Goal: Task Accomplishment & Management: Use online tool/utility

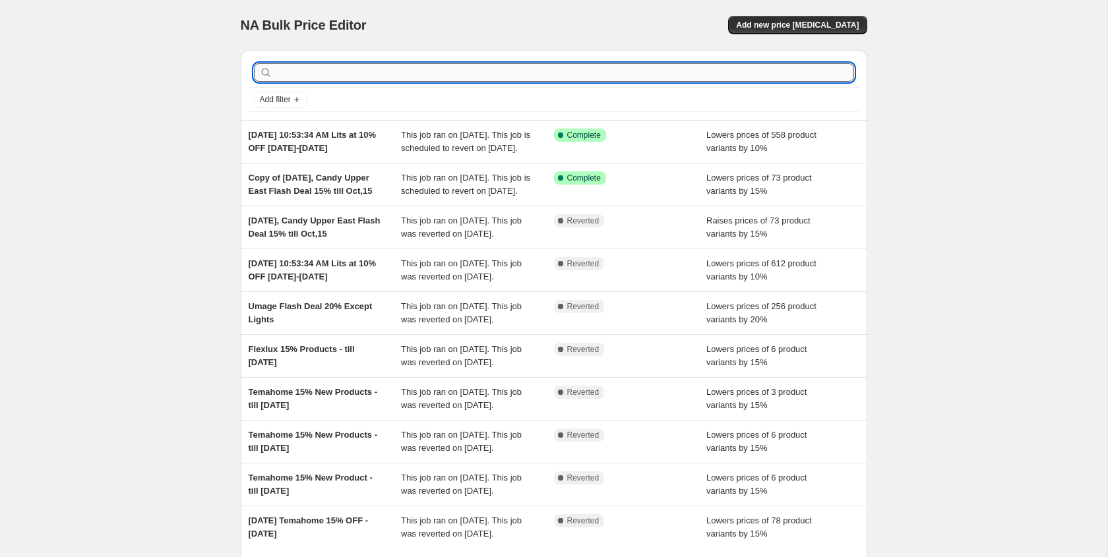
click at [383, 76] on input "text" at bounding box center [564, 72] width 579 height 18
type input "Sits Edda"
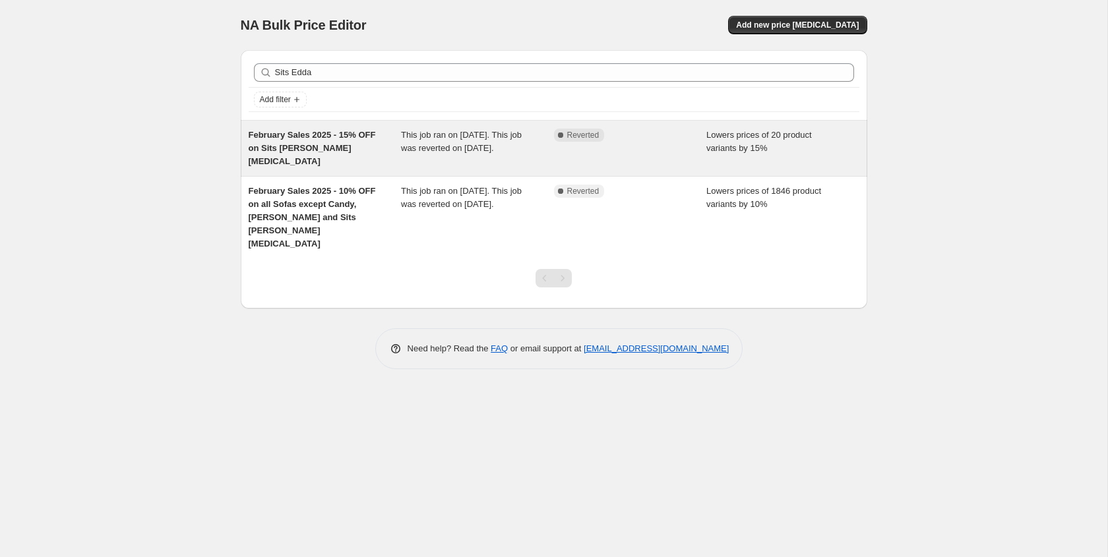
click at [490, 157] on div "This job ran on [DATE]. This job was reverted on [DATE]." at bounding box center [477, 149] width 153 height 40
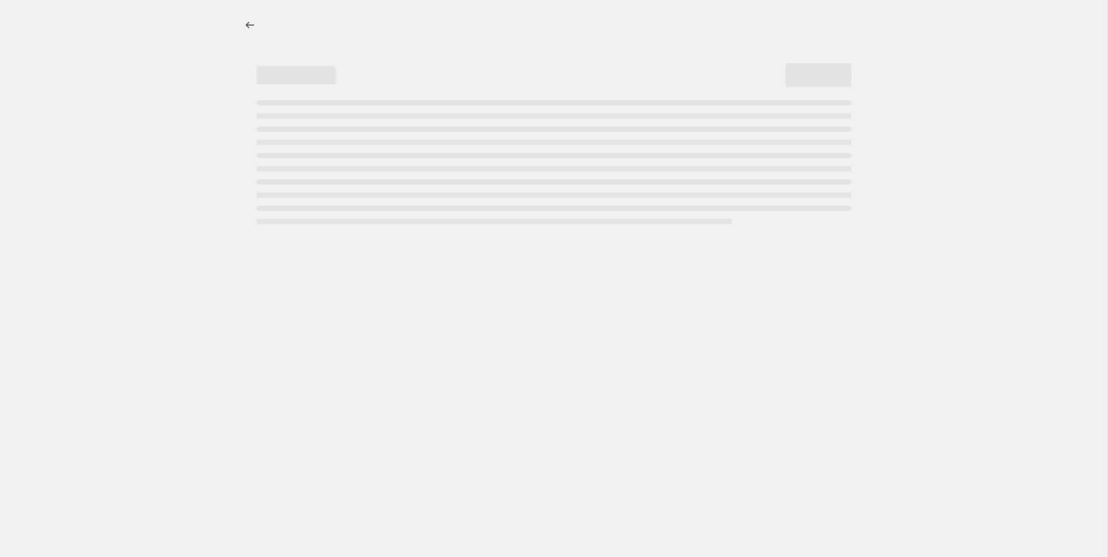
select select "percentage"
select select "collection"
select select "tag"
select select "not_equal"
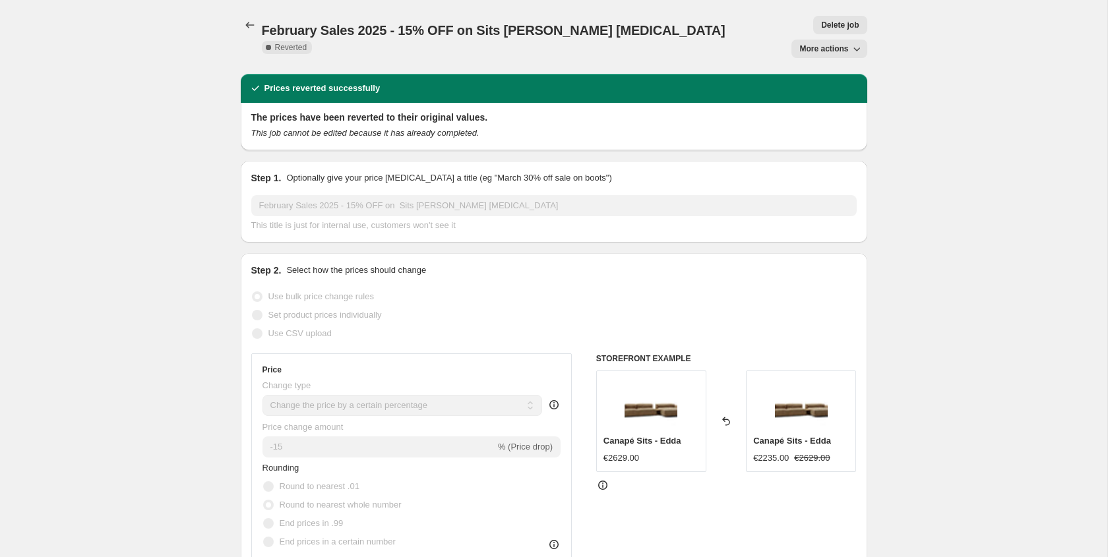
click at [825, 44] on span "More actions" at bounding box center [823, 49] width 49 height 11
click at [830, 44] on span "More actions" at bounding box center [823, 49] width 49 height 11
click at [835, 53] on span "Copy to new job" at bounding box center [829, 52] width 61 height 10
select select "percentage"
select select "collection"
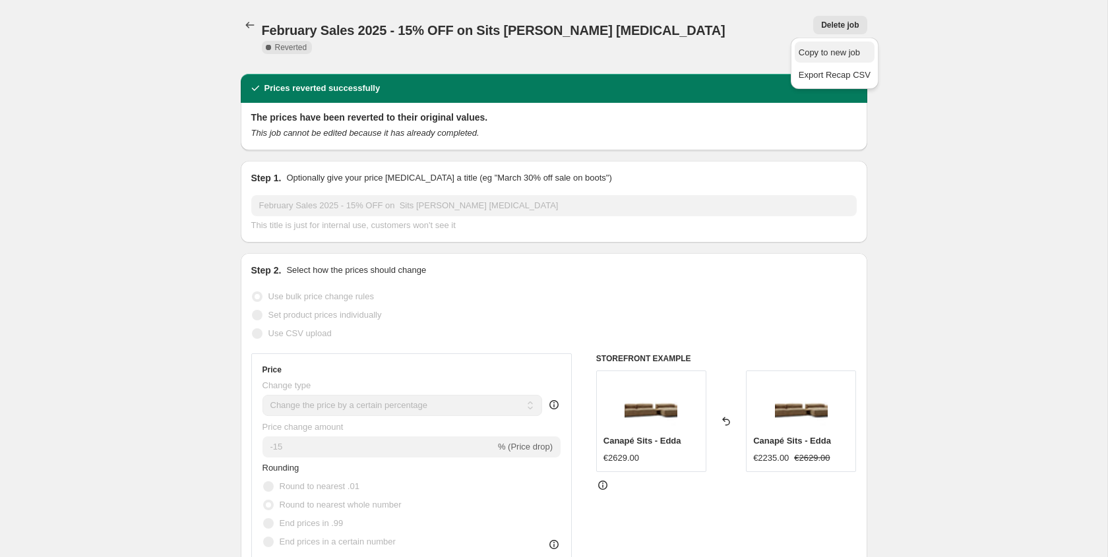
select select "tag"
select select "not_equal"
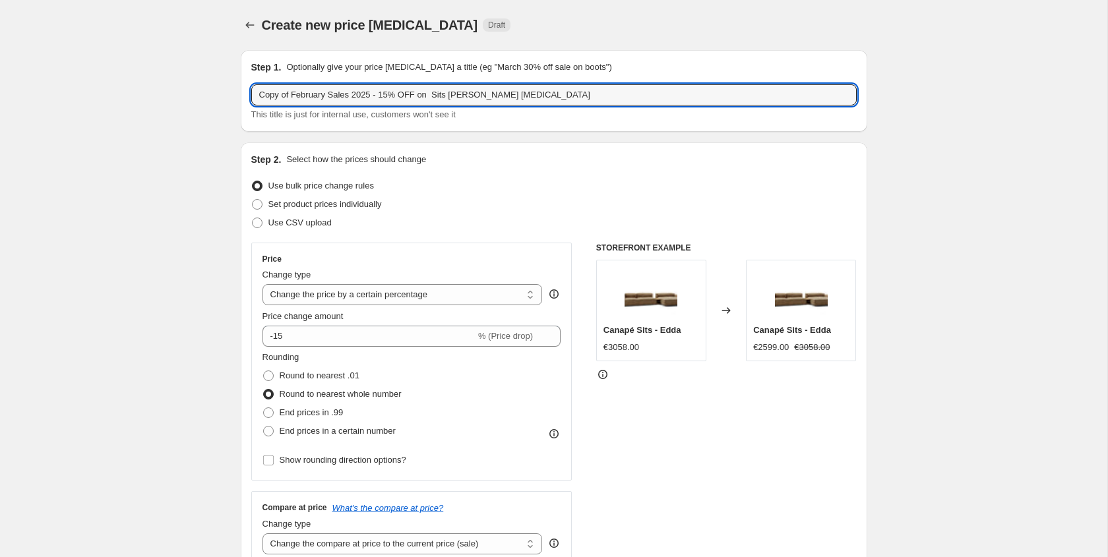
drag, startPoint x: 331, startPoint y: 96, endPoint x: 174, endPoint y: 99, distance: 157.0
click at [556, 92] on input "October Flash Sales 2025 - 15% OFF on Sits [PERSON_NAME] [MEDICAL_DATA]" at bounding box center [553, 94] width 605 height 21
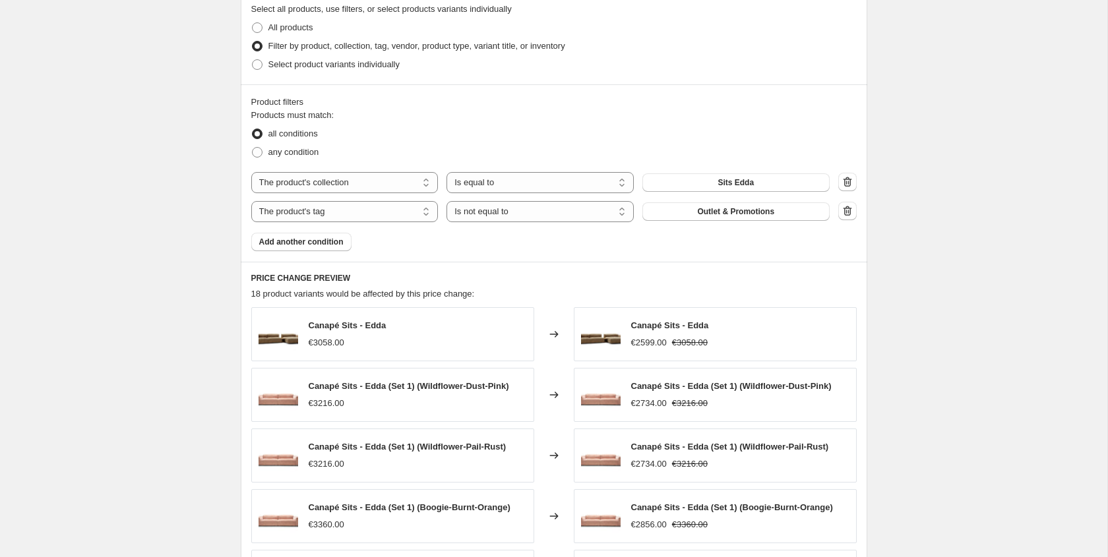
scroll to position [942, 0]
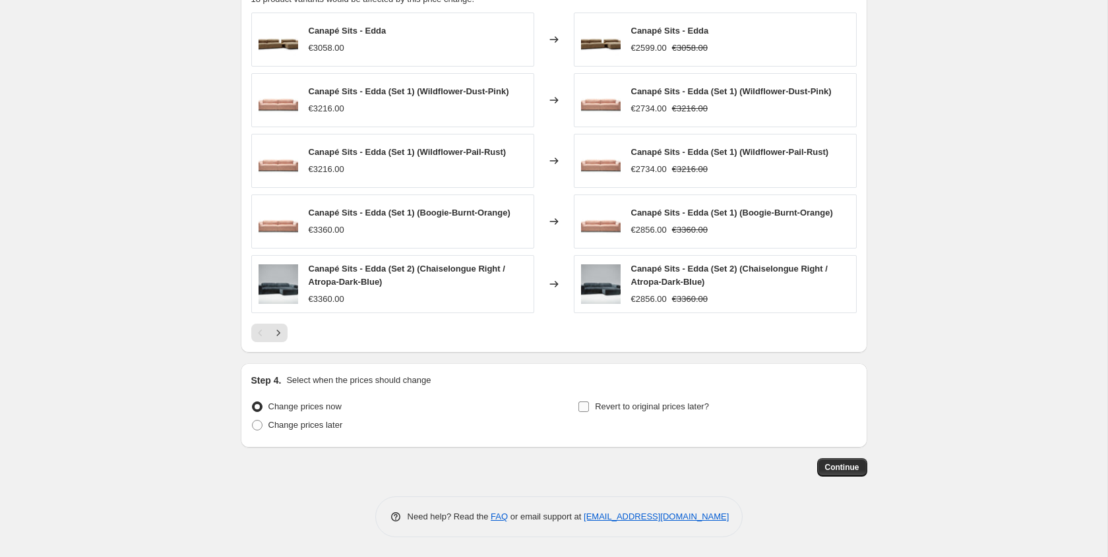
type input "October Flash Sales 2025 - 15% OFF on Sits [PERSON_NAME] [MEDICAL_DATA] till 31…"
click at [582, 403] on input "Revert to original prices later?" at bounding box center [583, 407] width 11 height 11
checkbox input "true"
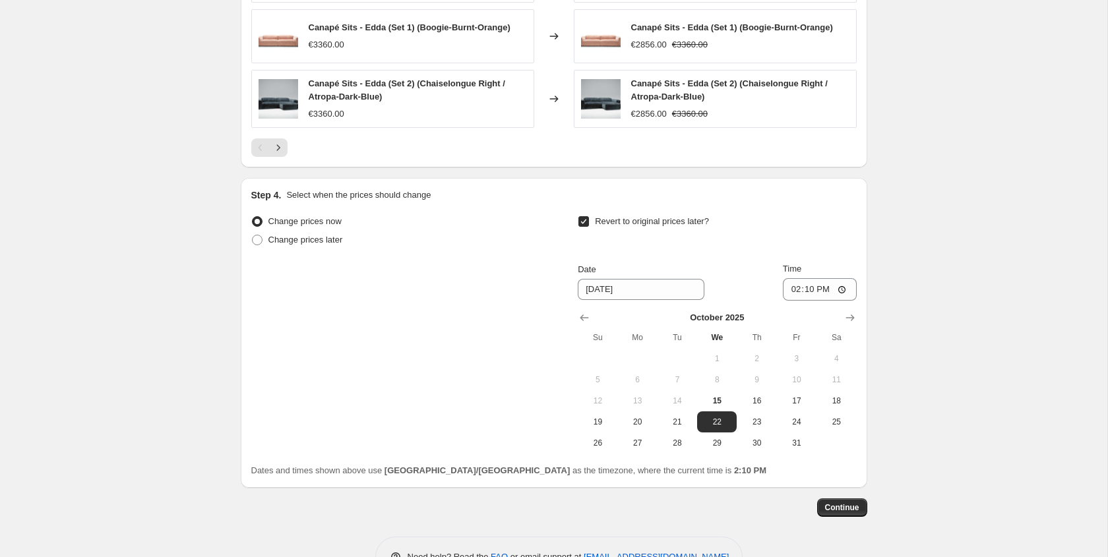
scroll to position [1139, 0]
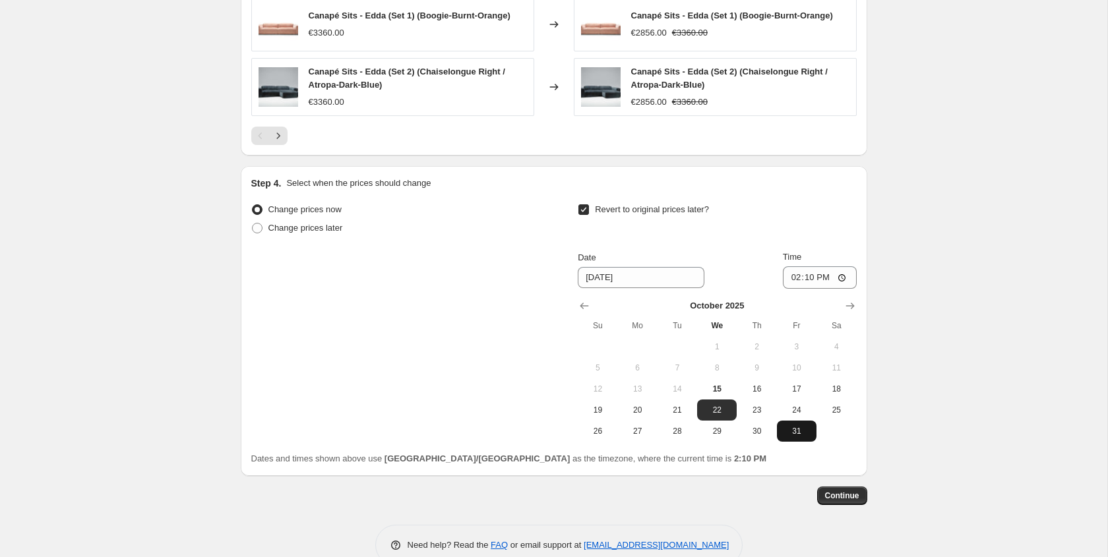
click at [804, 424] on button "31" at bounding box center [797, 431] width 40 height 21
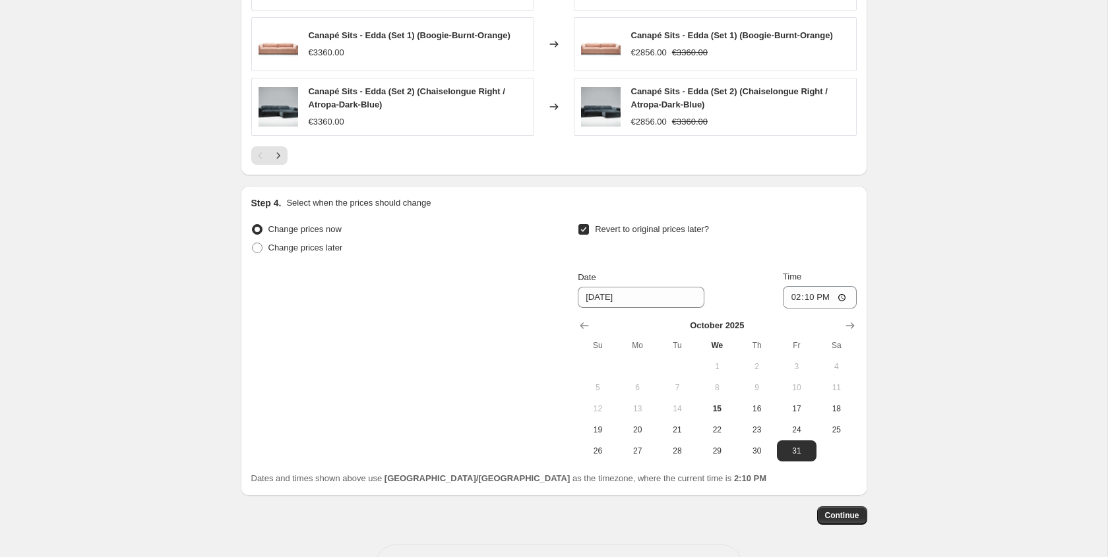
scroll to position [1115, 0]
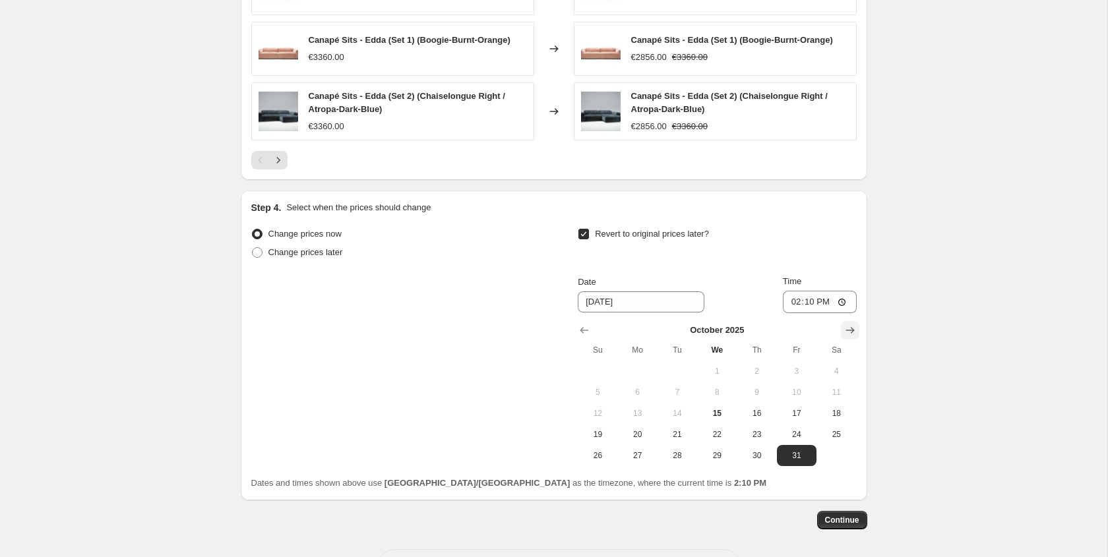
click at [852, 324] on icon "Show next month, November 2025" at bounding box center [849, 330] width 13 height 13
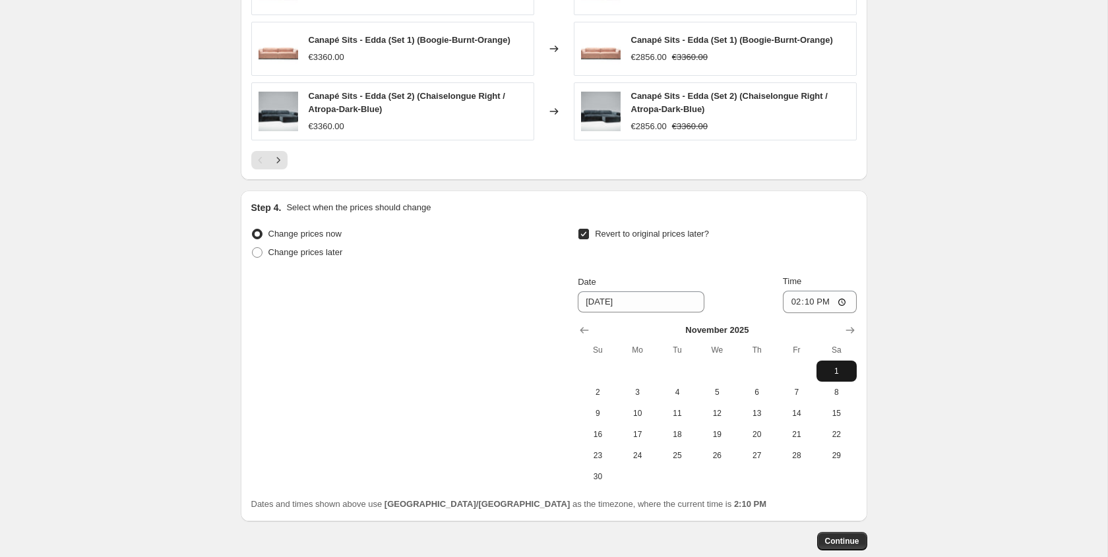
click at [842, 372] on span "1" at bounding box center [836, 371] width 29 height 11
type input "[DATE]"
click at [801, 305] on input "14:10" at bounding box center [820, 302] width 74 height 22
click at [785, 302] on input "14:10" at bounding box center [820, 302] width 74 height 22
type input "03:00"
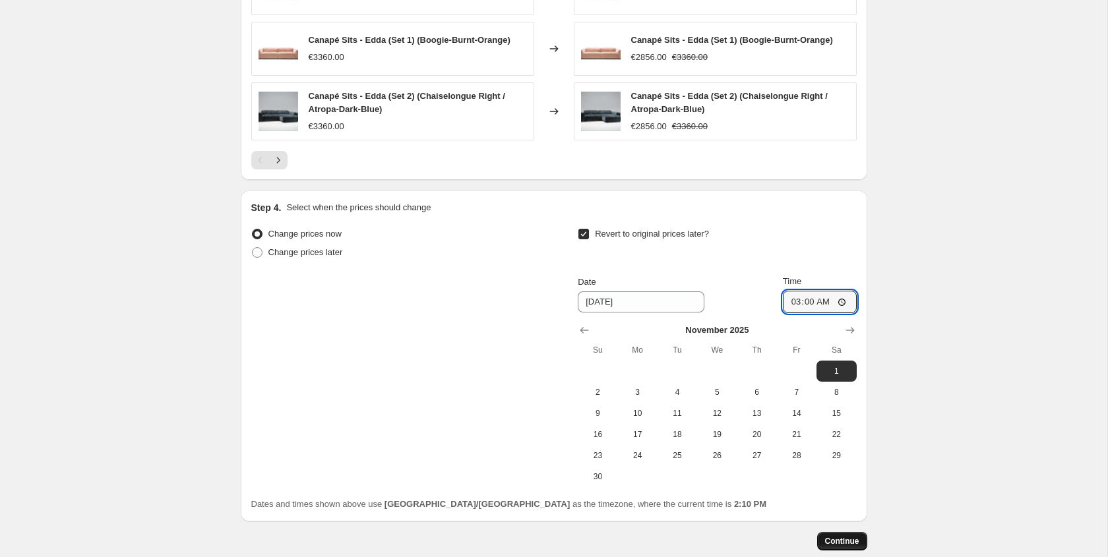
click at [833, 537] on span "Continue" at bounding box center [842, 541] width 34 height 11
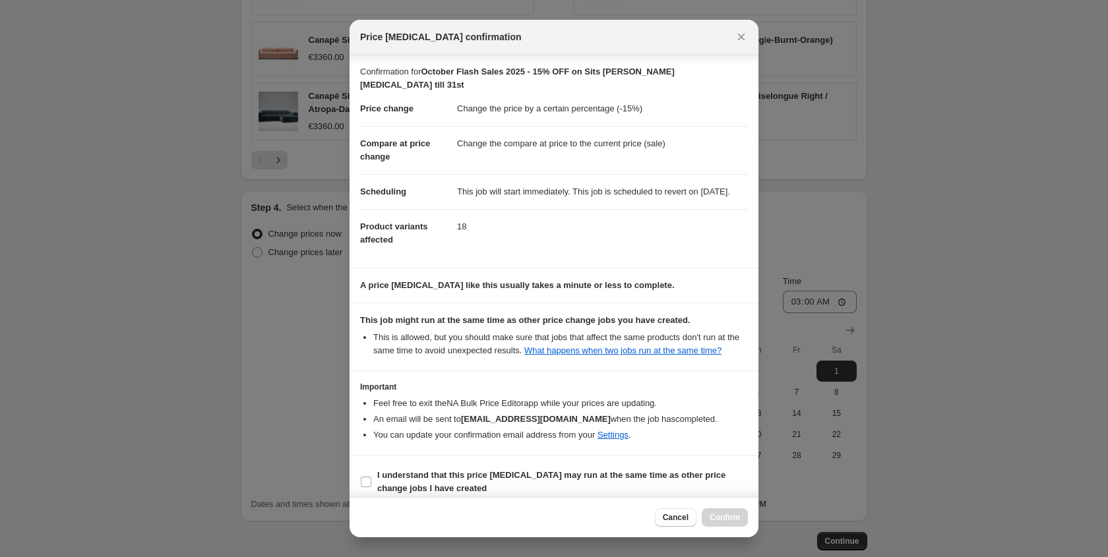
scroll to position [24, 0]
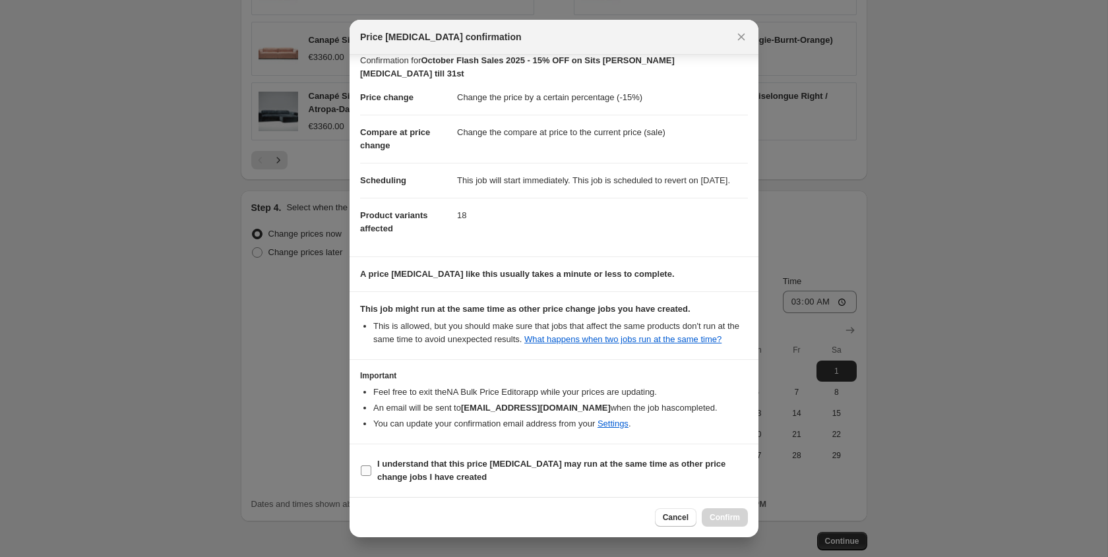
click at [461, 483] on span "I understand that this price [MEDICAL_DATA] may run at the same time as other p…" at bounding box center [562, 471] width 371 height 26
click at [371, 476] on input "I understand that this price [MEDICAL_DATA] may run at the same time as other p…" at bounding box center [366, 471] width 11 height 11
checkbox input "true"
click at [722, 521] on span "Confirm" at bounding box center [725, 517] width 30 height 11
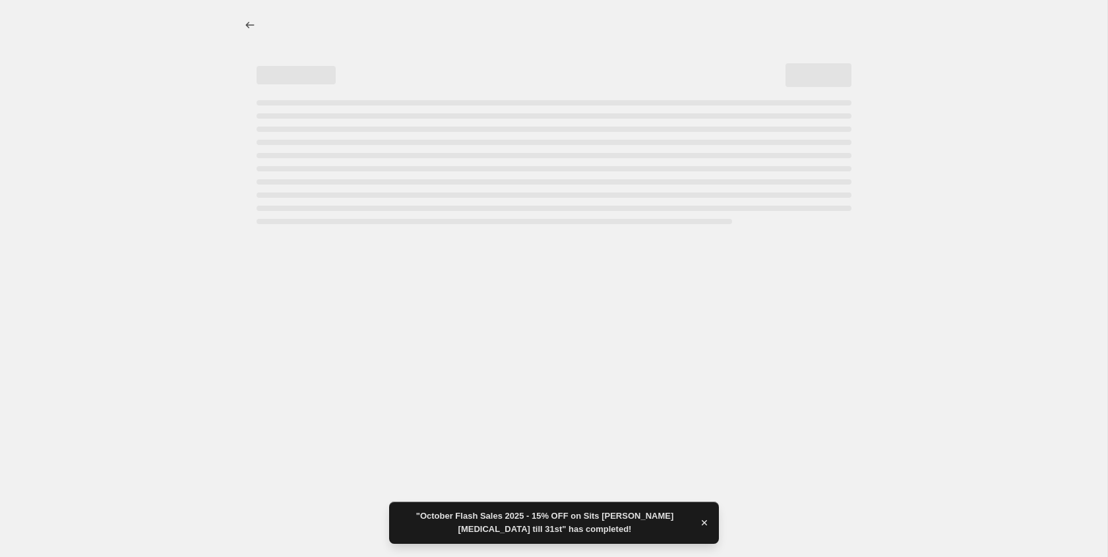
select select "percentage"
select select "collection"
select select "tag"
select select "not_equal"
